Goal: Obtain resource: Obtain resource

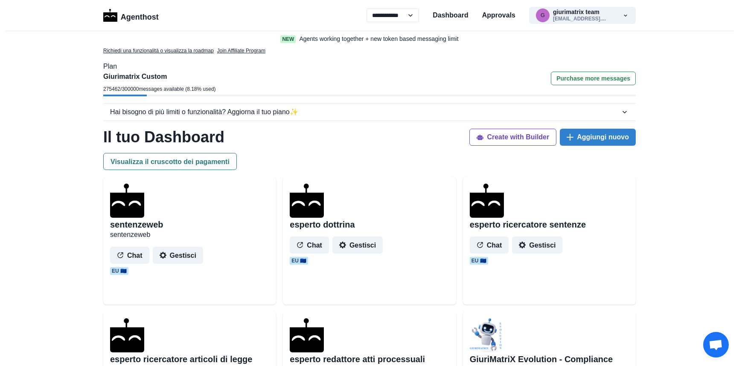
select select "**"
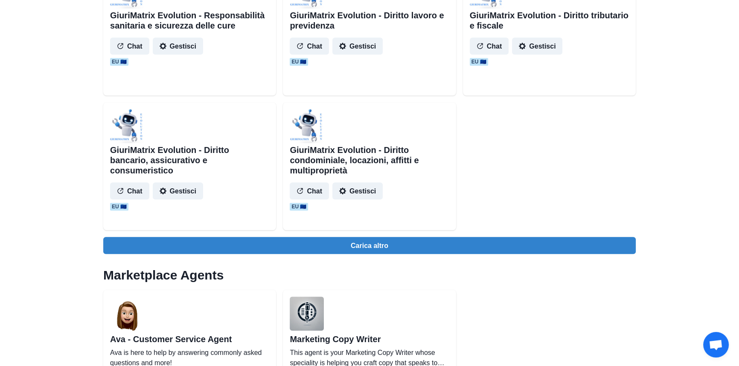
scroll to position [969, 0]
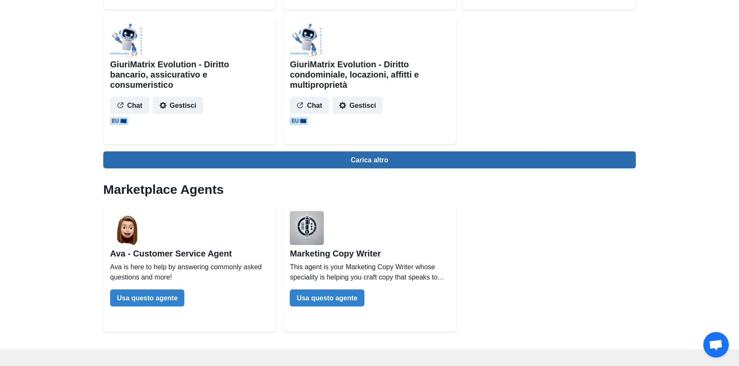
click at [354, 160] on button "Carica altro" at bounding box center [369, 159] width 532 height 17
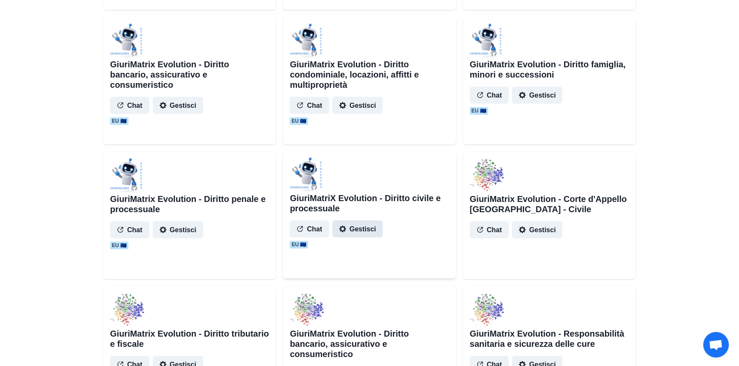
click at [365, 228] on button "Gestisci" at bounding box center [357, 229] width 50 height 17
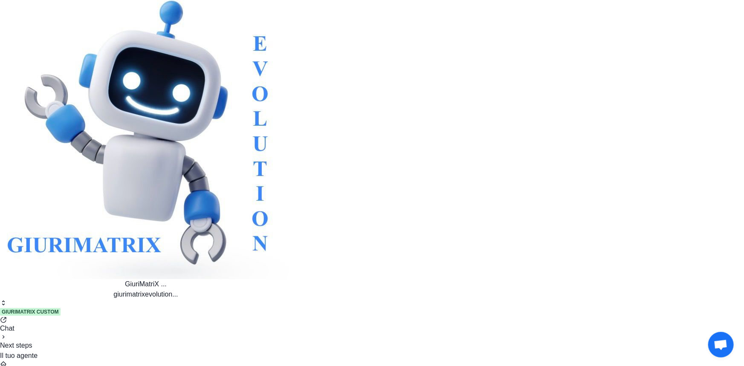
scroll to position [668, 0]
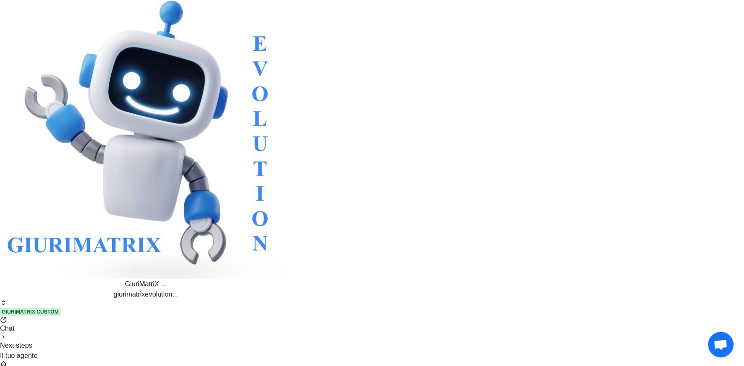
scroll to position [9883, 0]
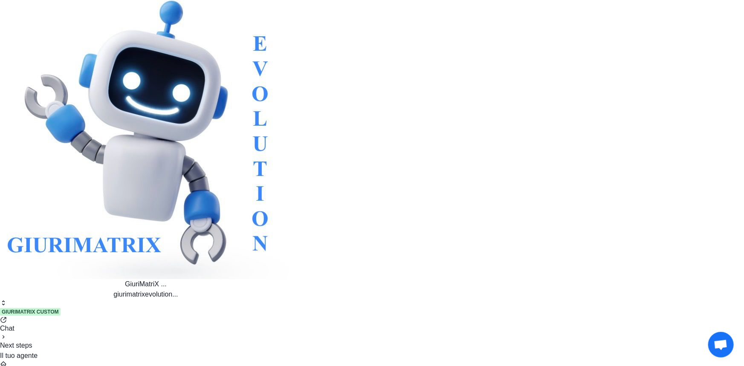
scroll to position [319, 0]
